Goal: Navigation & Orientation: Find specific page/section

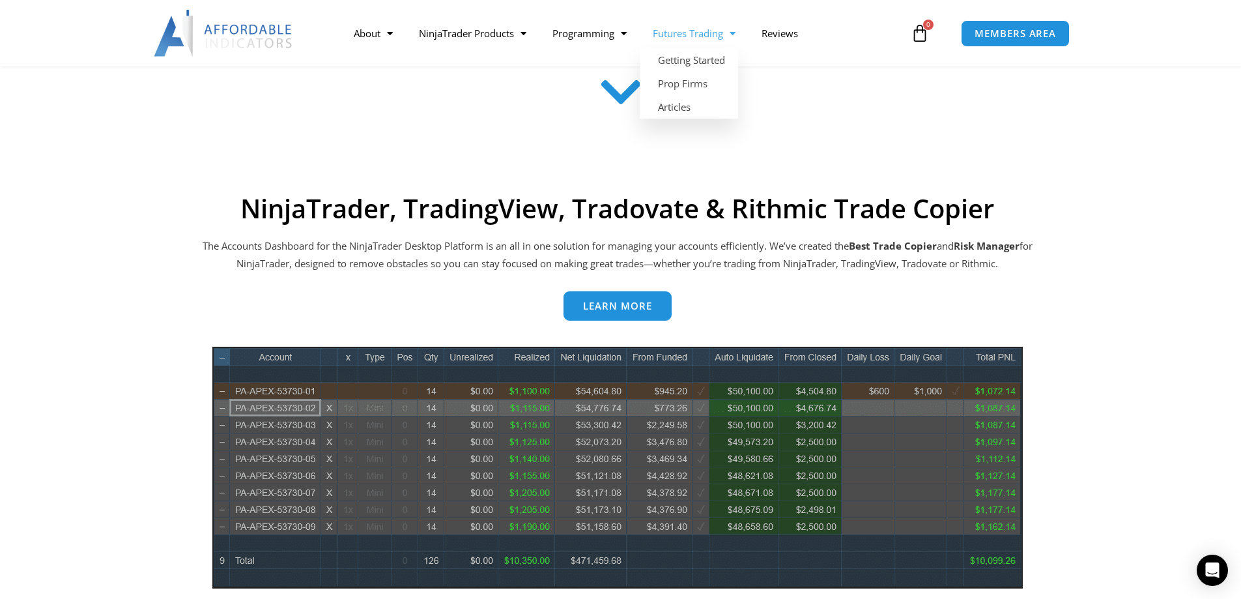
scroll to position [521, 0]
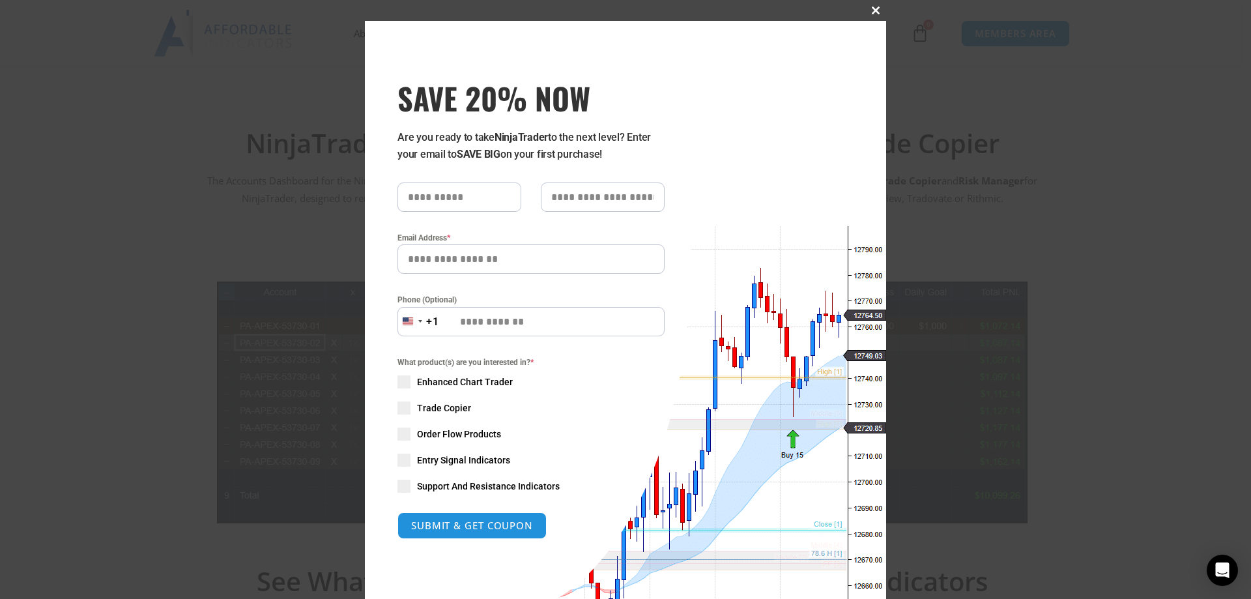
click at [873, 14] on span at bounding box center [875, 11] width 21 height 8
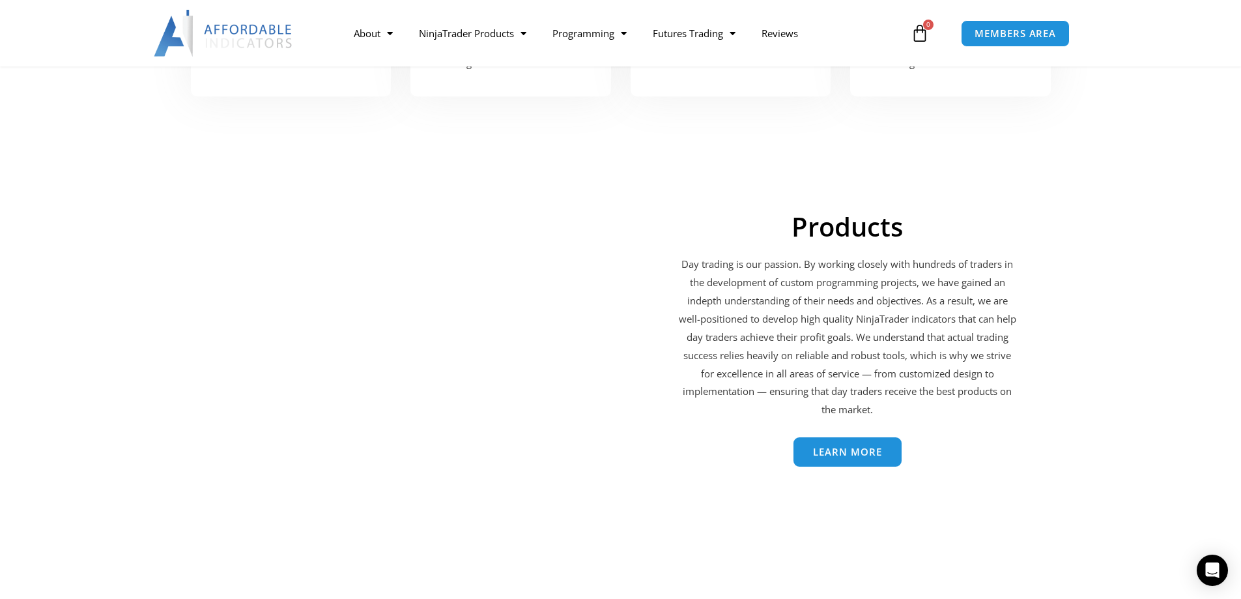
scroll to position [1890, 0]
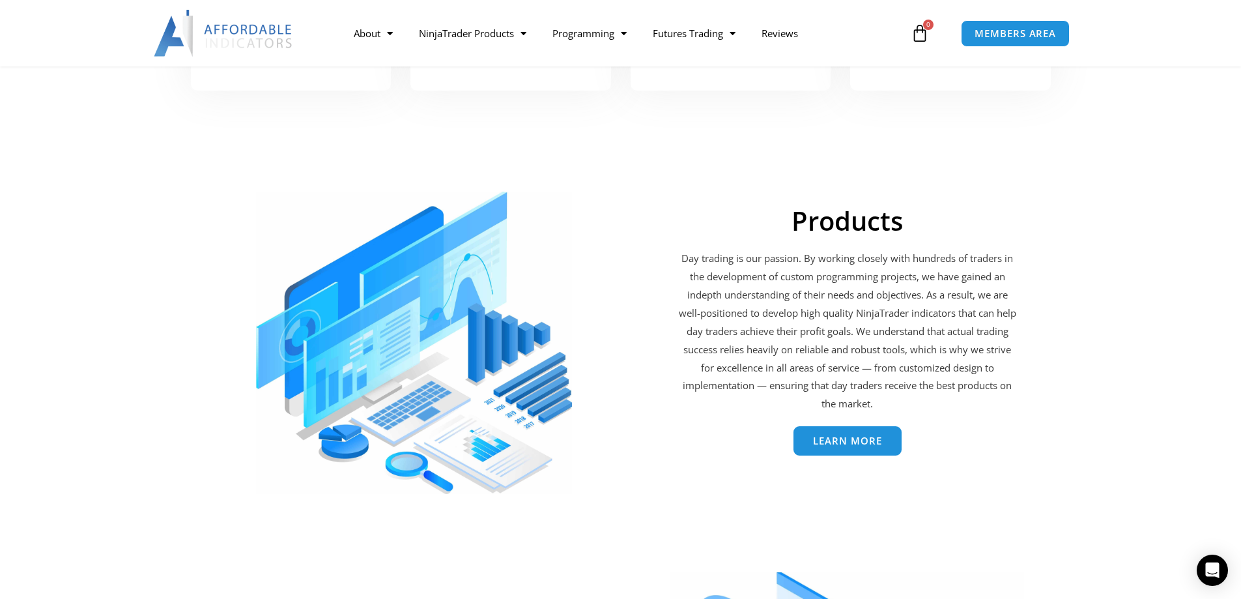
click at [873, 444] on span "Learn More" at bounding box center [847, 441] width 69 height 10
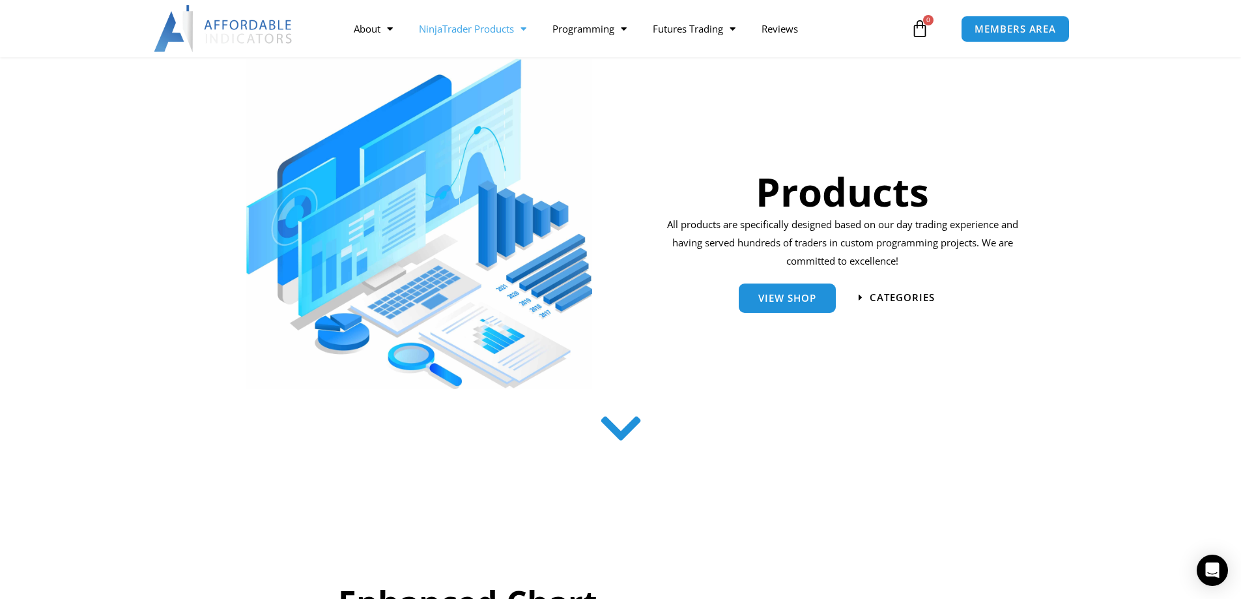
scroll to position [130, 0]
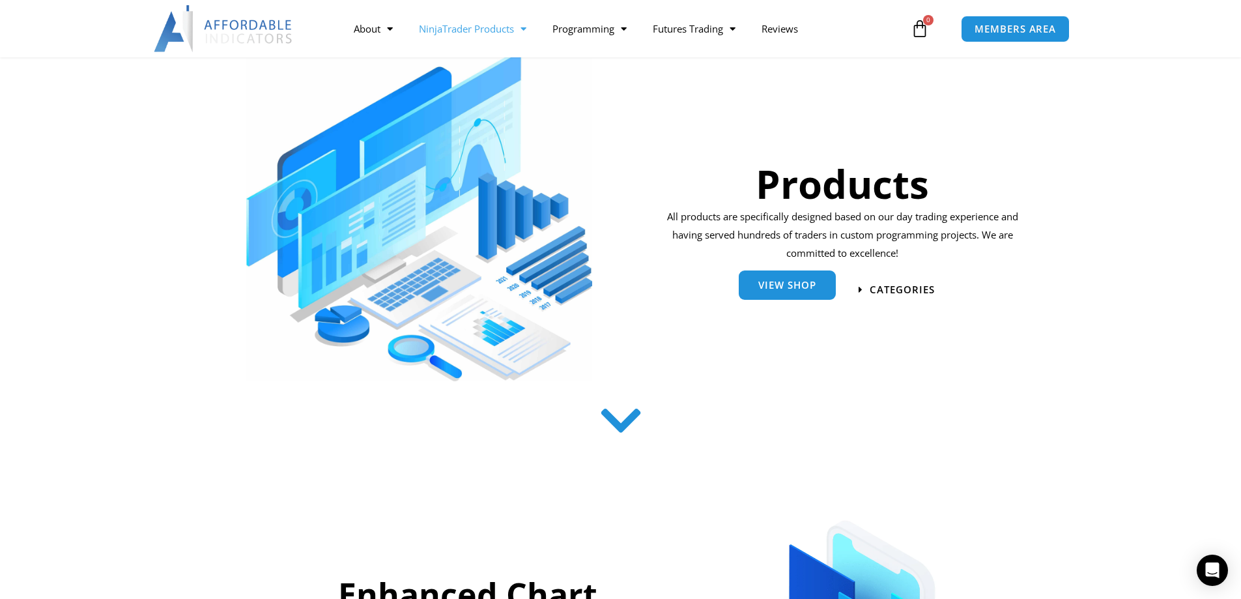
click at [806, 295] on link "View Shop" at bounding box center [787, 284] width 97 height 29
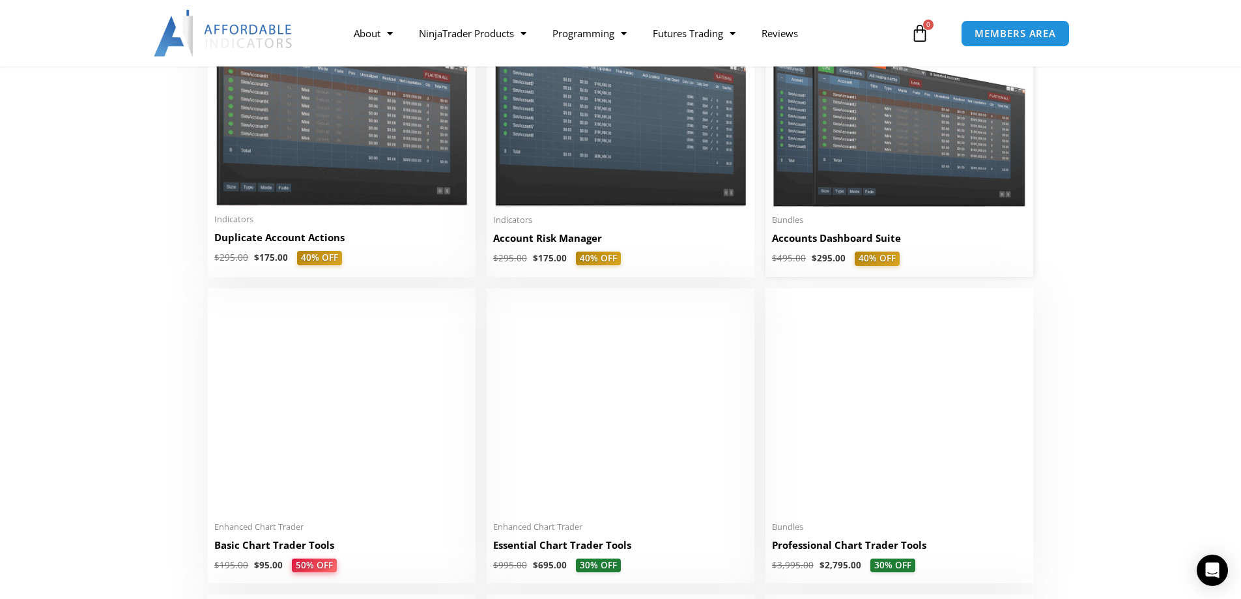
scroll to position [391, 0]
